Goal: Information Seeking & Learning: Understand process/instructions

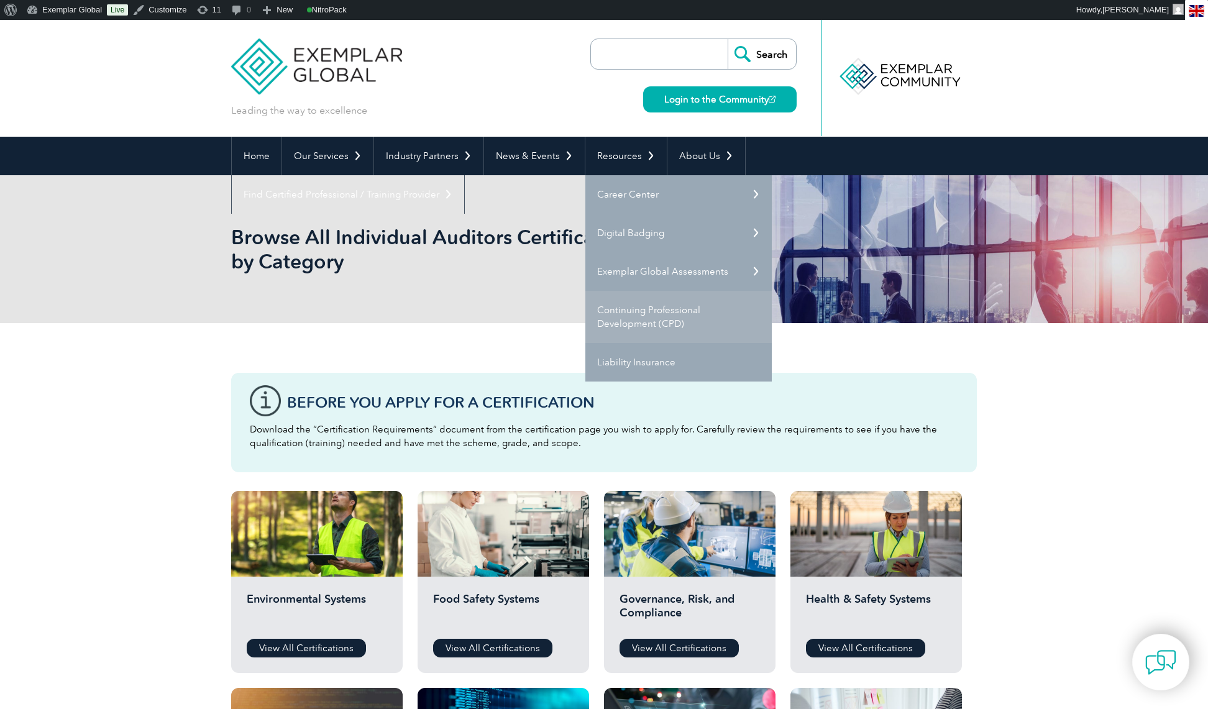
click at [633, 321] on link "Continuing Professional Development (CPD)" at bounding box center [678, 317] width 186 height 52
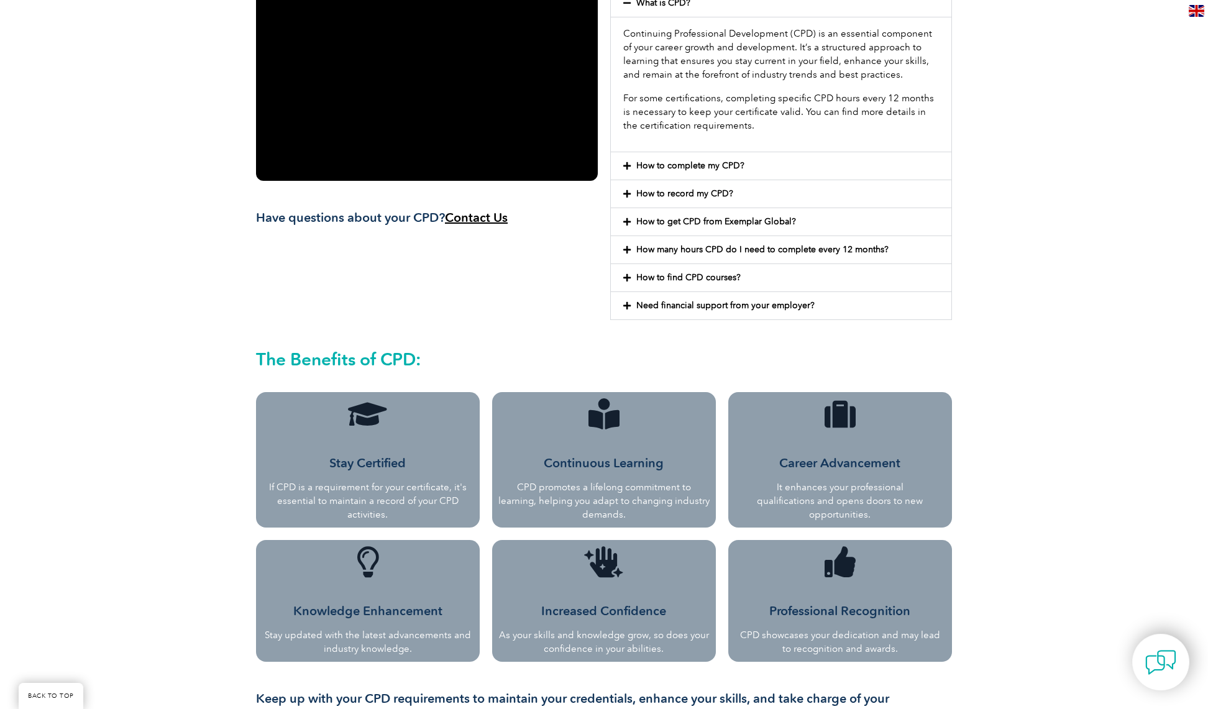
scroll to position [331, 0]
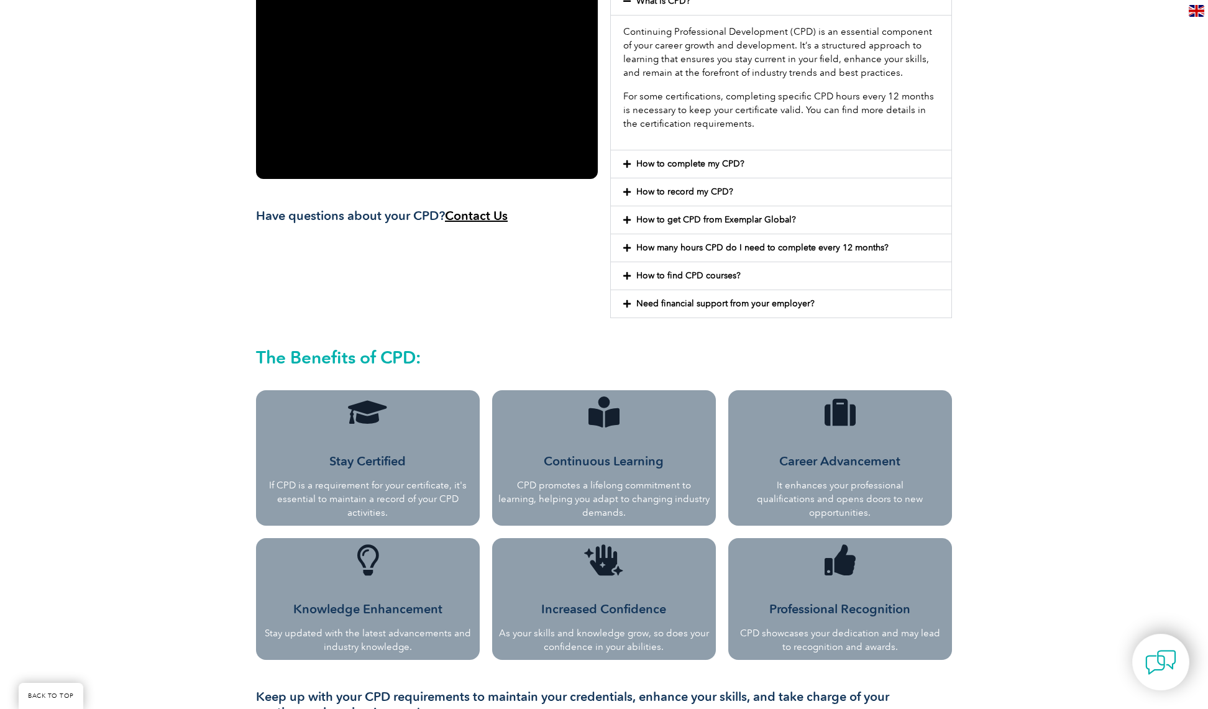
click at [632, 194] on span at bounding box center [629, 192] width 13 height 9
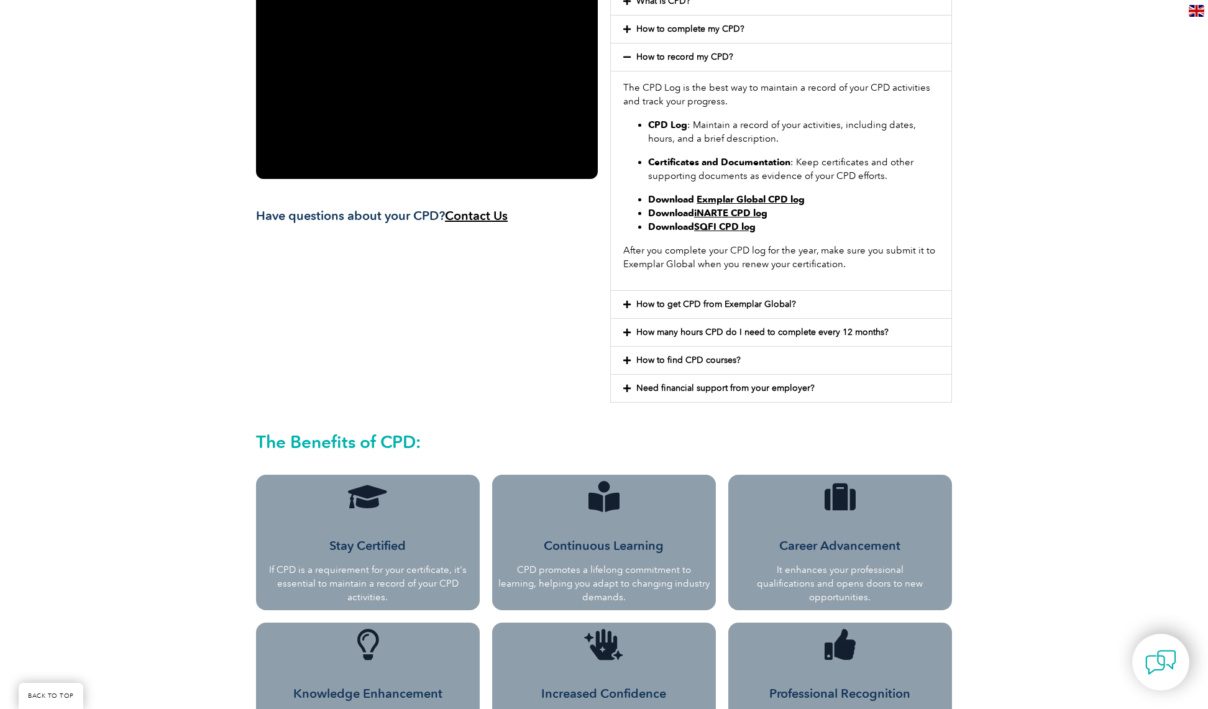
click at [764, 201] on link "Exmplar Global CPD log" at bounding box center [750, 199] width 108 height 11
click at [725, 227] on link "SQFI CPD log" at bounding box center [724, 226] width 61 height 11
click at [1118, 250] on div "Have questions about your CPD? Contact Us What is CPD? Continuing Professional …" at bounding box center [604, 448] width 1208 height 1010
click at [786, 198] on link "Exmplar Global CPD log" at bounding box center [750, 199] width 108 height 11
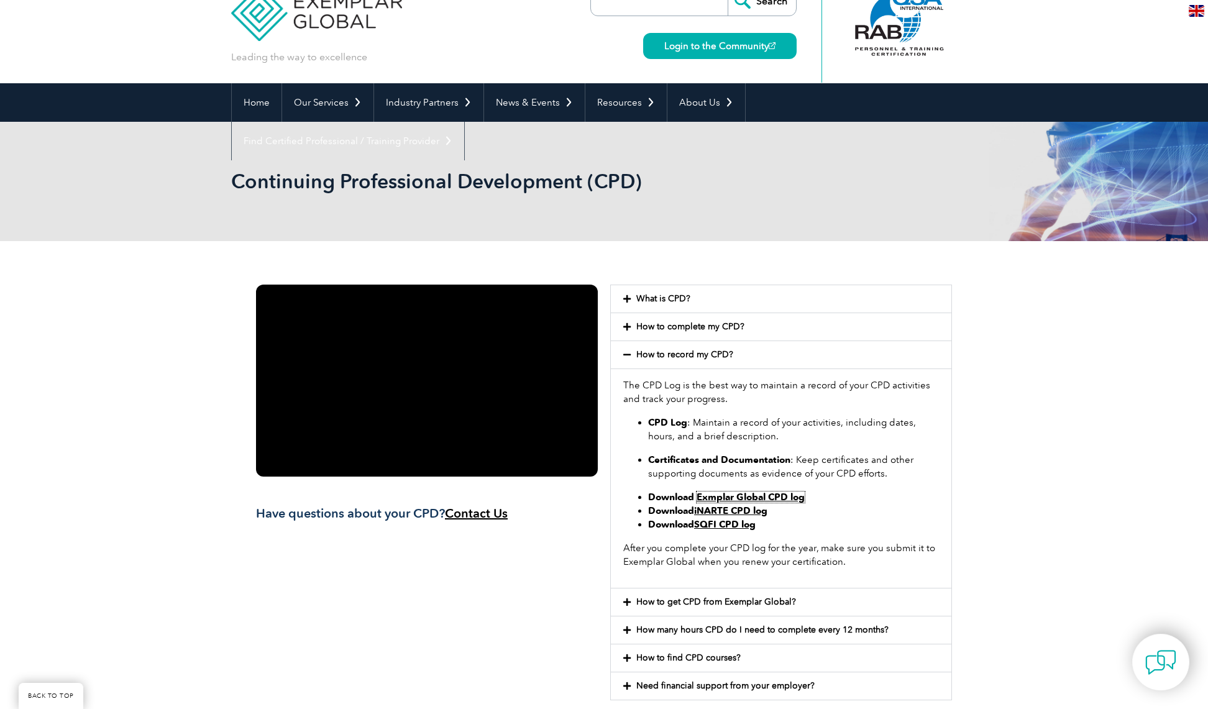
scroll to position [0, 0]
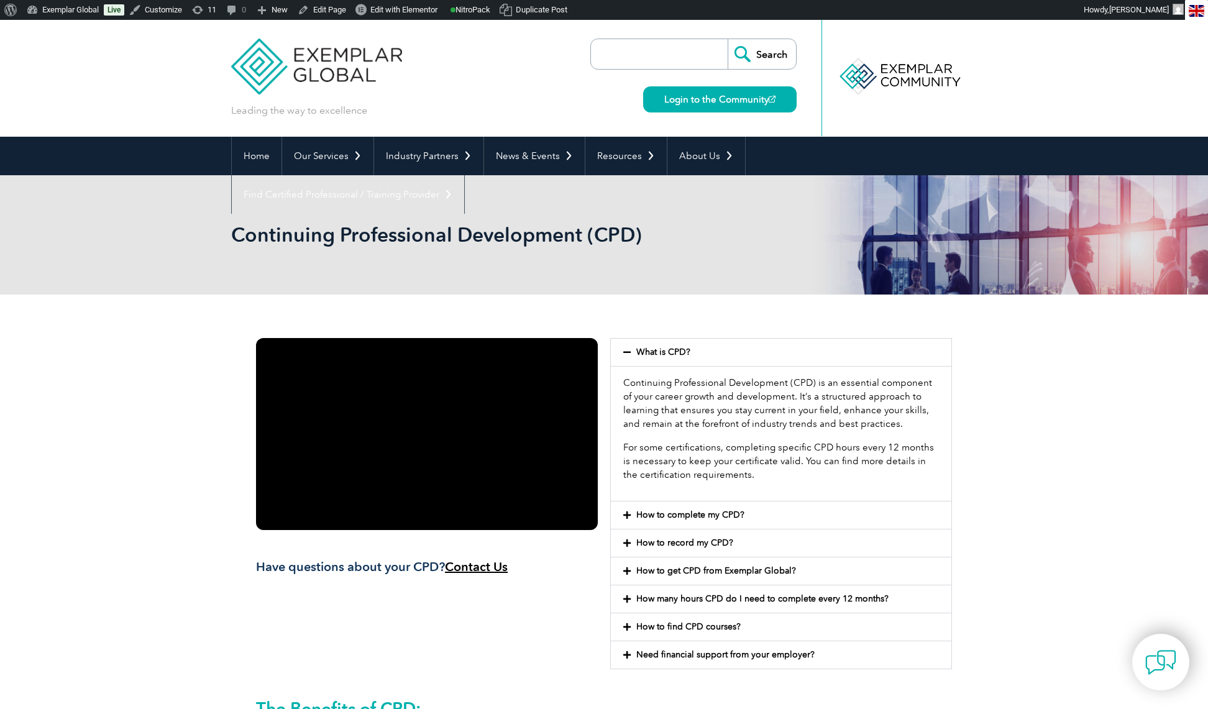
click at [698, 570] on link "How to get CPD from Exemplar Global?" at bounding box center [716, 570] width 160 height 11
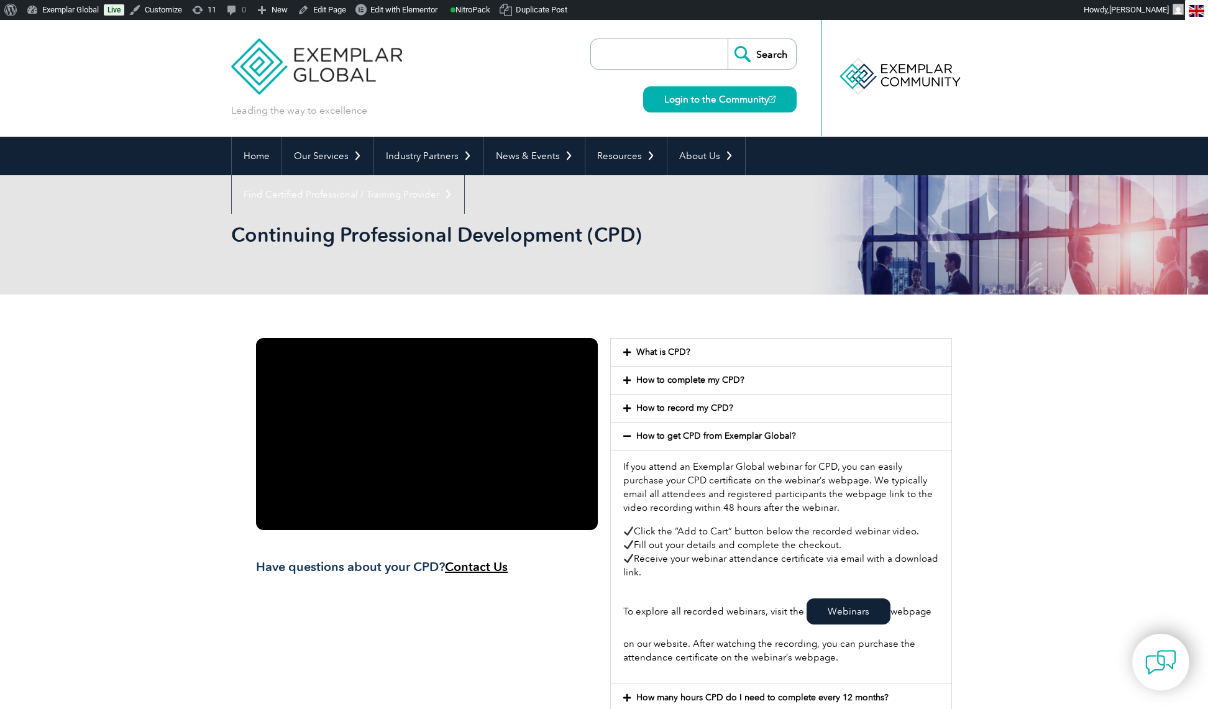
click at [673, 403] on link "How to record my CPD?" at bounding box center [684, 408] width 97 height 11
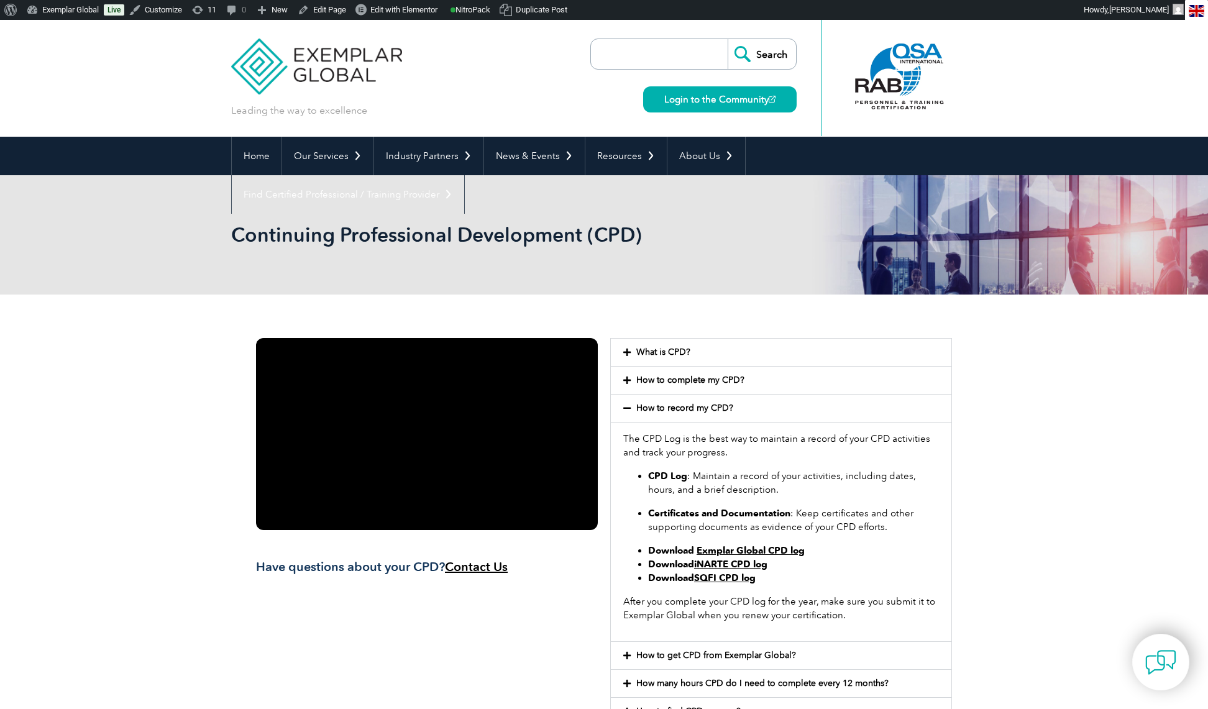
click at [775, 550] on link "Exmplar Global CPD log" at bounding box center [750, 550] width 108 height 11
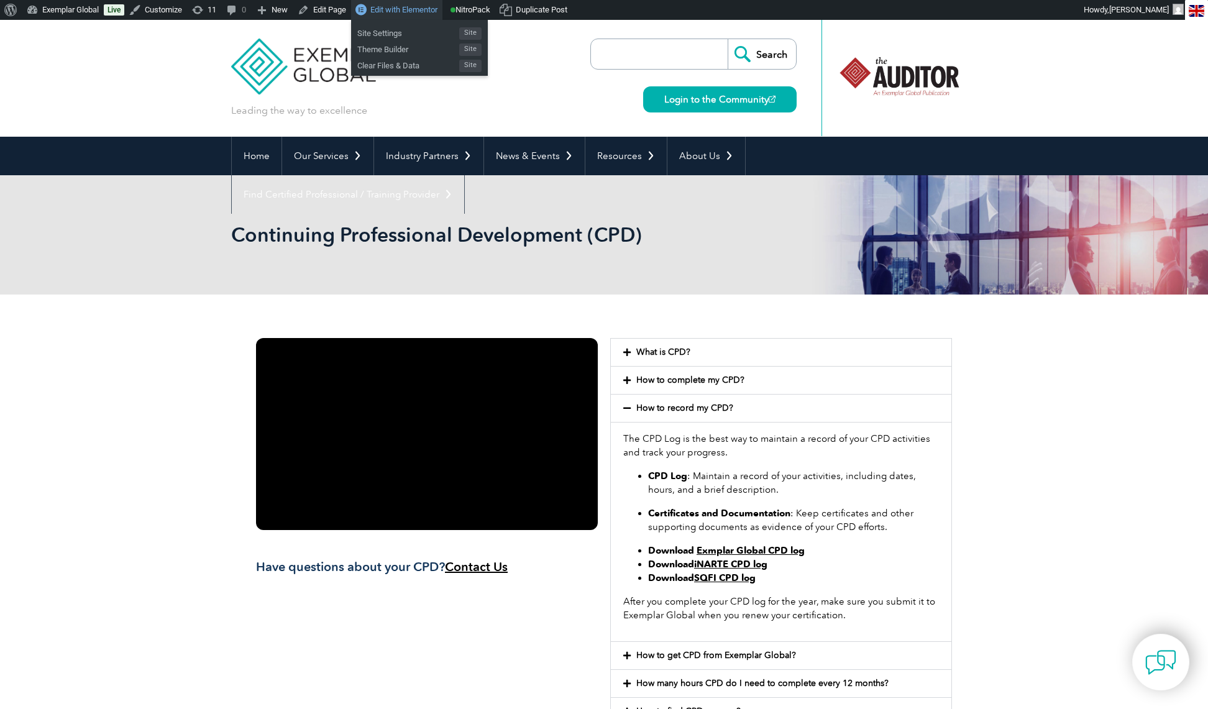
click at [416, 8] on span "Edit with Elementor" at bounding box center [403, 9] width 67 height 9
